Goal: Task Accomplishment & Management: Use online tool/utility

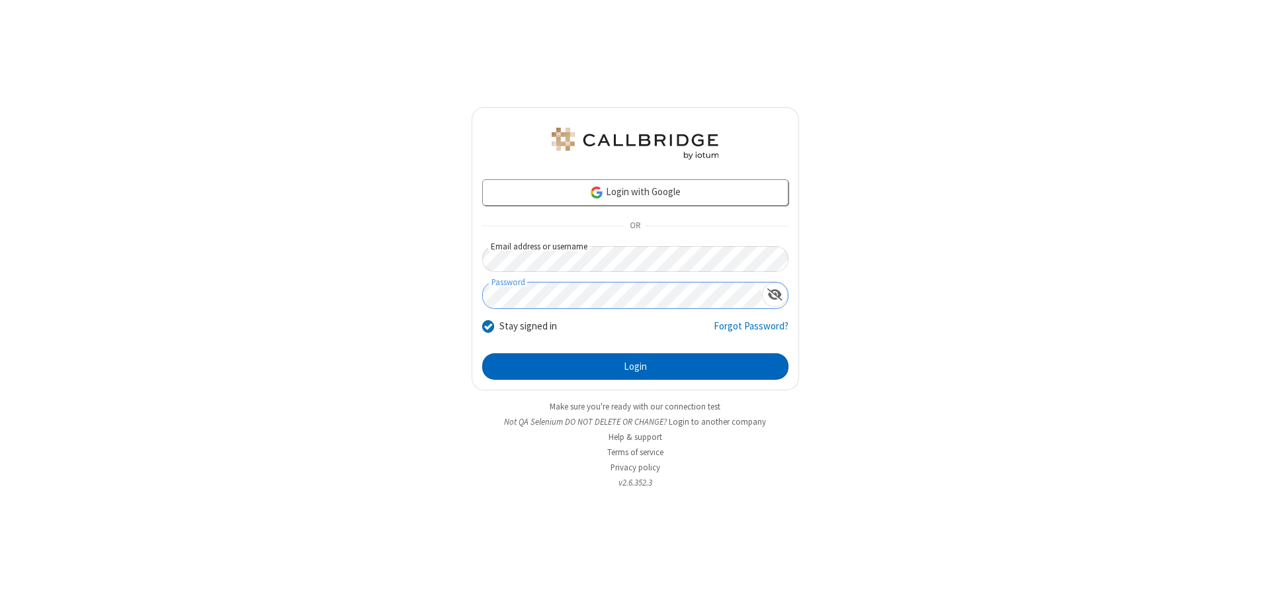
click at [635, 366] on button "Login" at bounding box center [635, 366] width 306 height 26
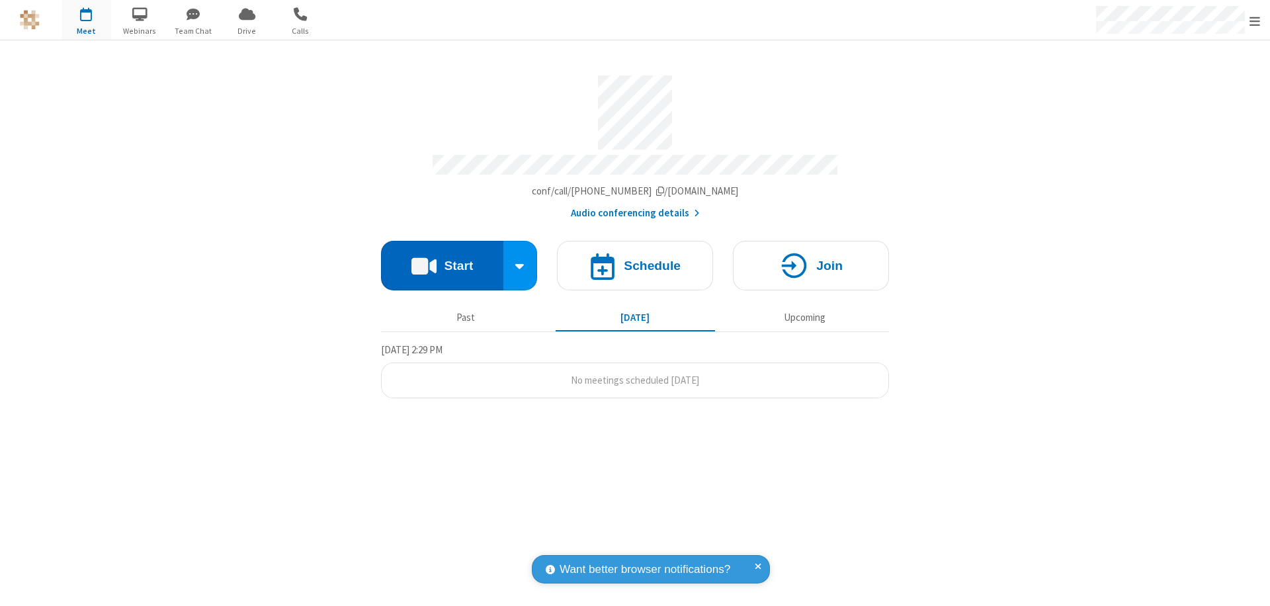
click at [442, 259] on button "Start" at bounding box center [442, 266] width 122 height 50
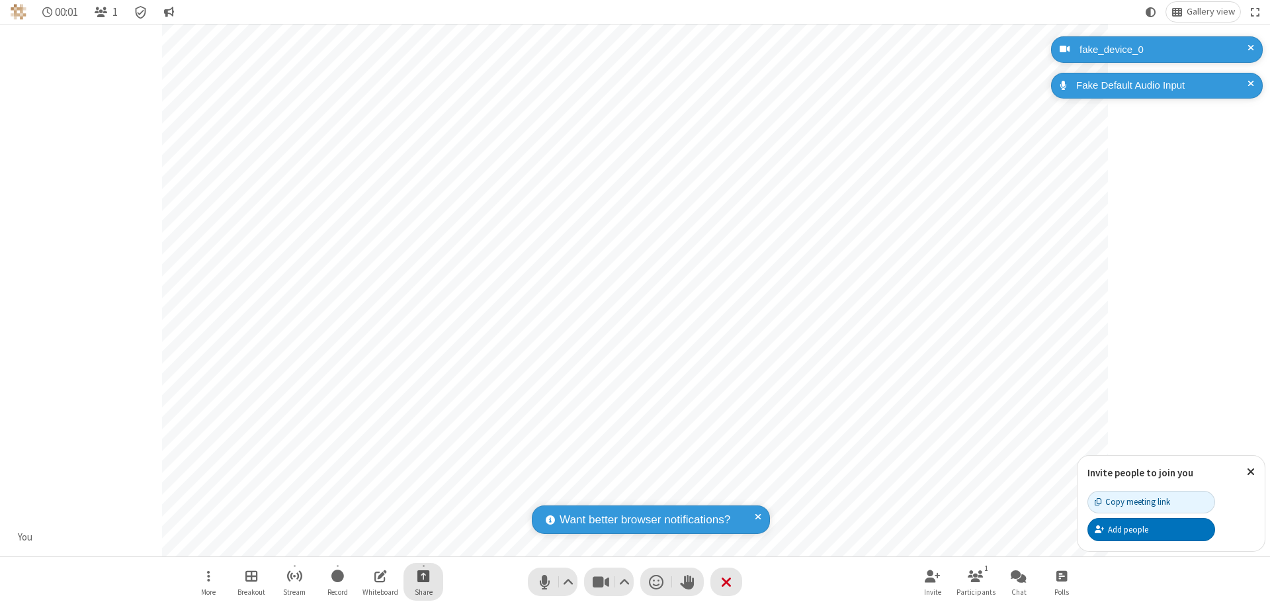
click at [423, 575] on span "Start sharing" at bounding box center [423, 575] width 13 height 17
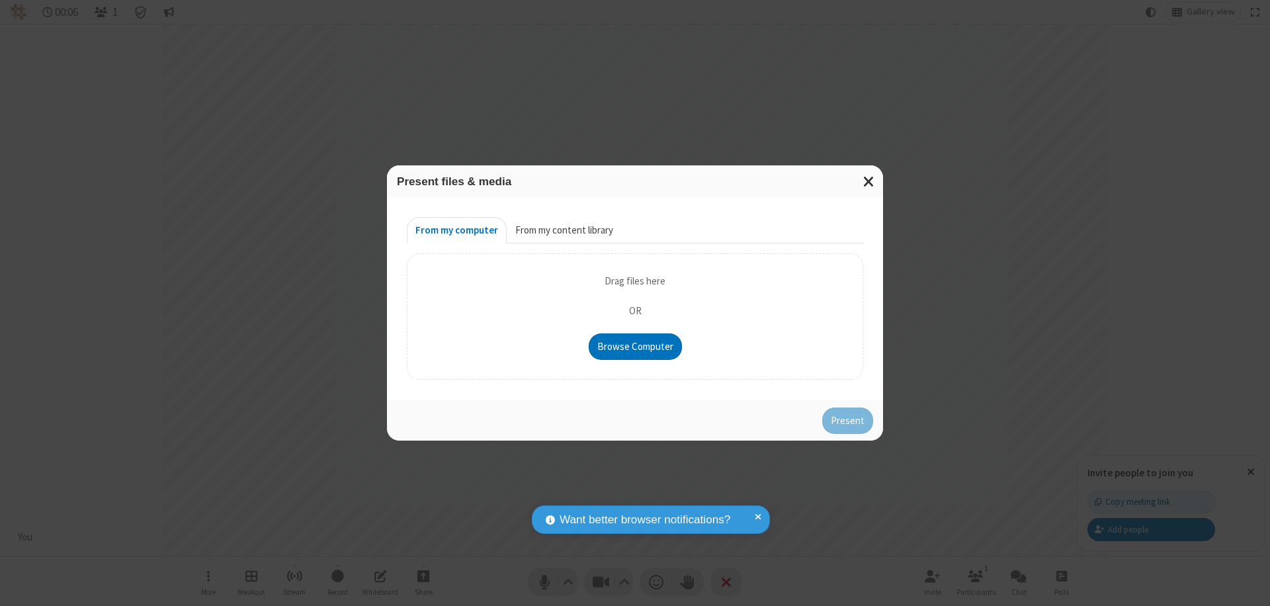
click at [563, 230] on button "From my content library" at bounding box center [564, 230] width 115 height 26
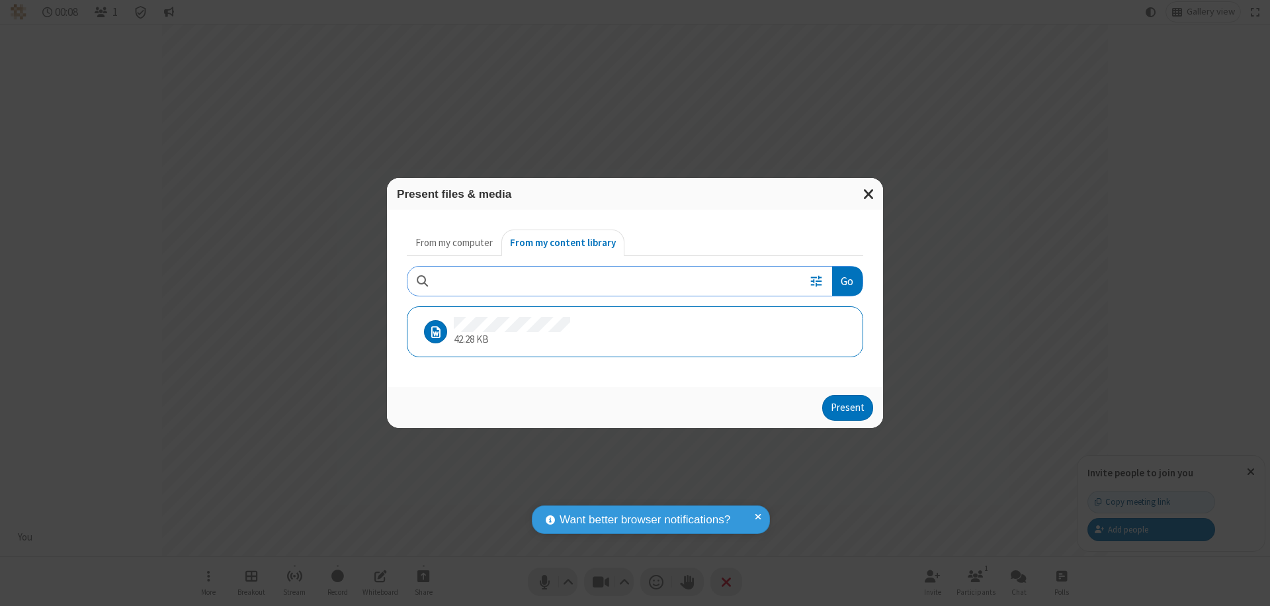
click at [849, 407] on button "Present" at bounding box center [847, 408] width 51 height 26
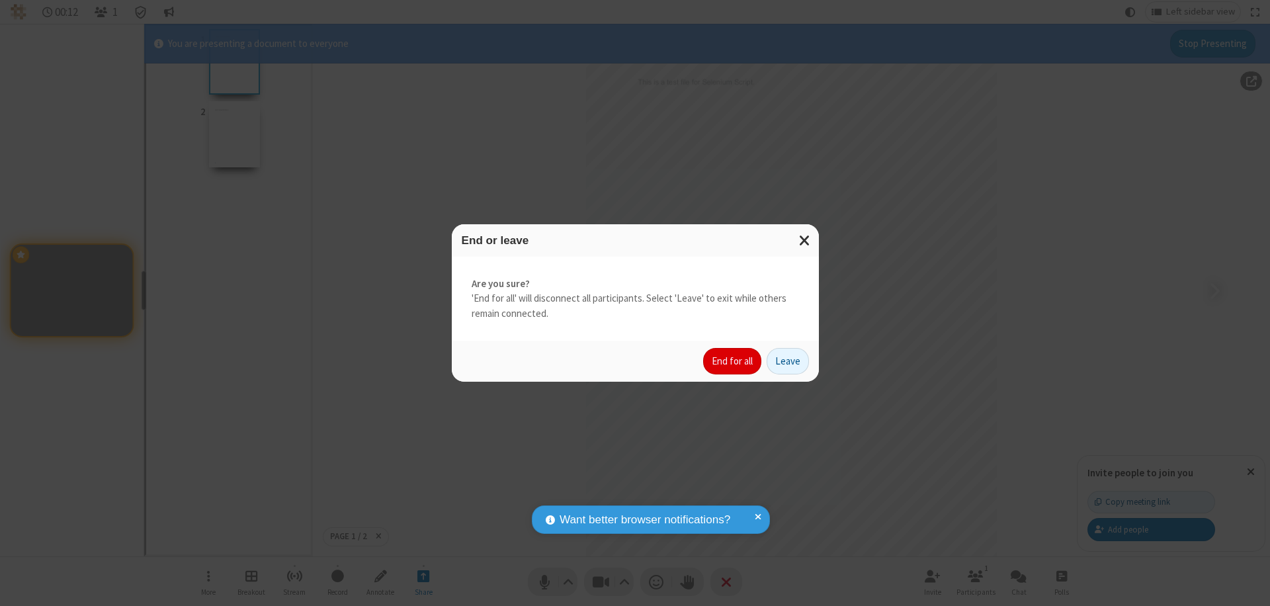
click at [733, 361] on button "End for all" at bounding box center [732, 361] width 58 height 26
